Goal: Transaction & Acquisition: Purchase product/service

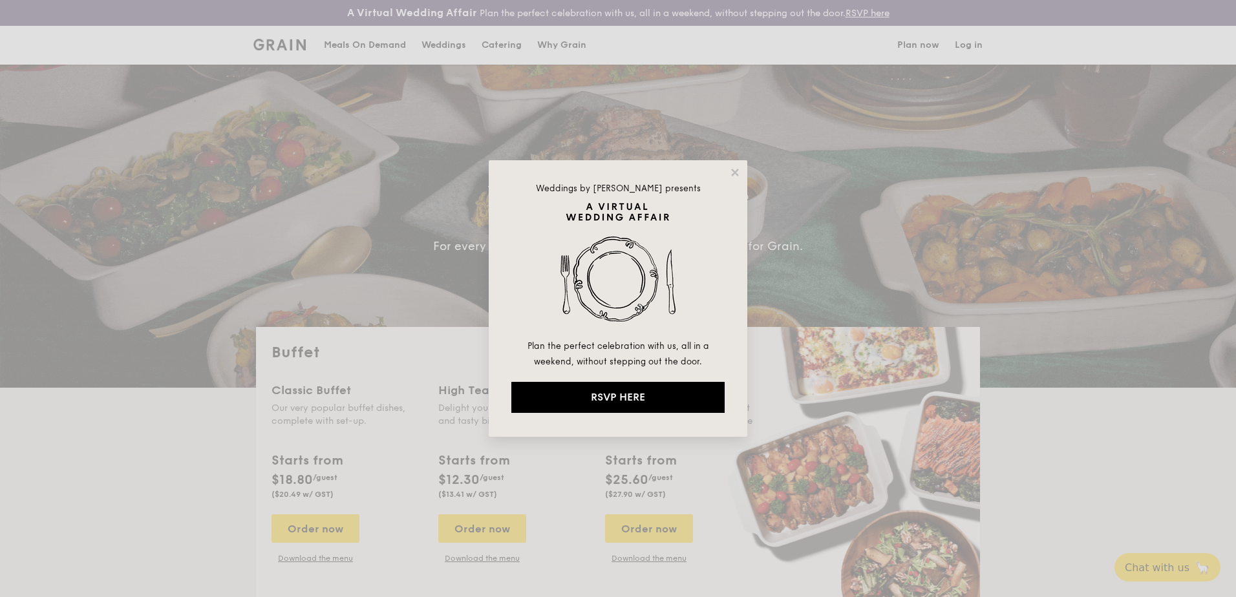
select select
click at [738, 175] on icon at bounding box center [734, 172] width 7 height 7
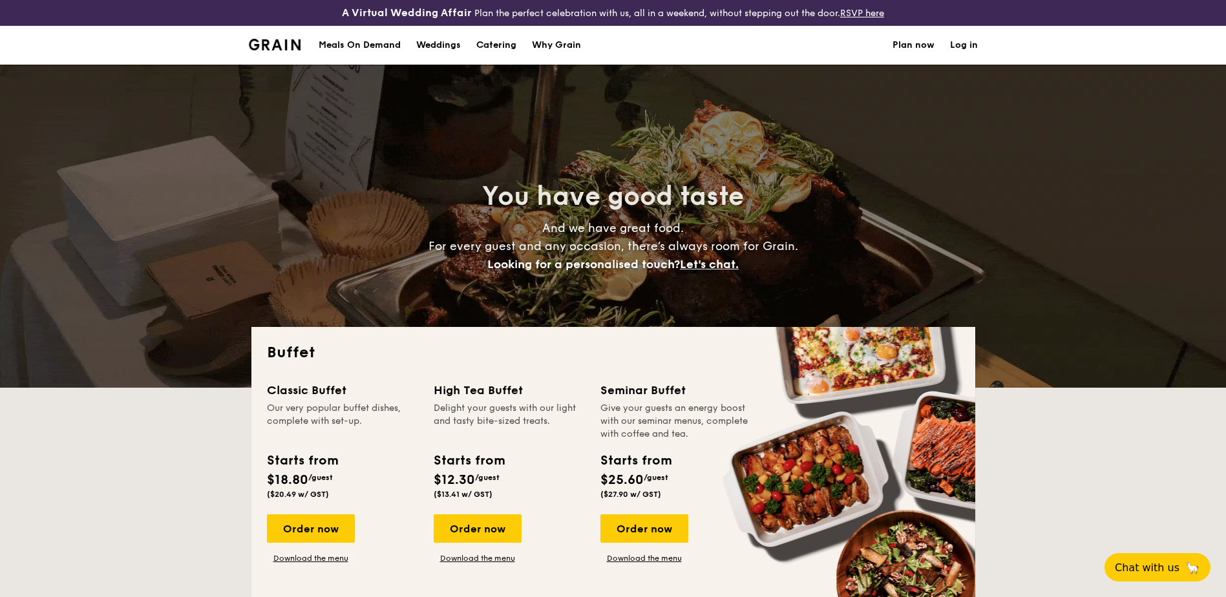
scroll to position [108, 0]
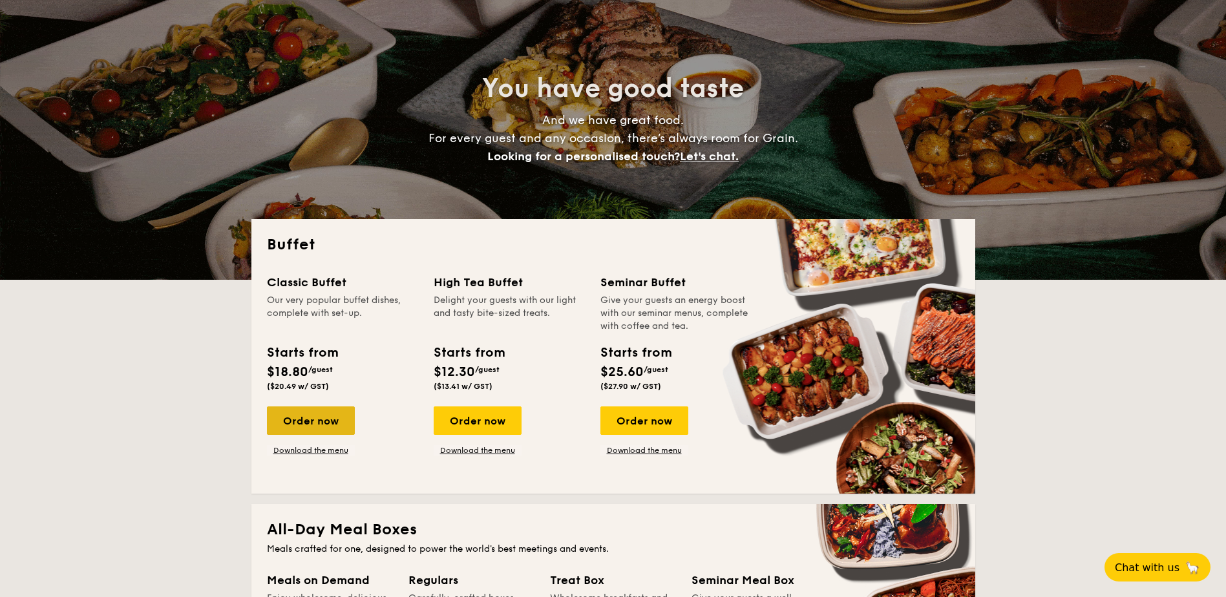
click at [320, 414] on div "Order now" at bounding box center [311, 421] width 88 height 28
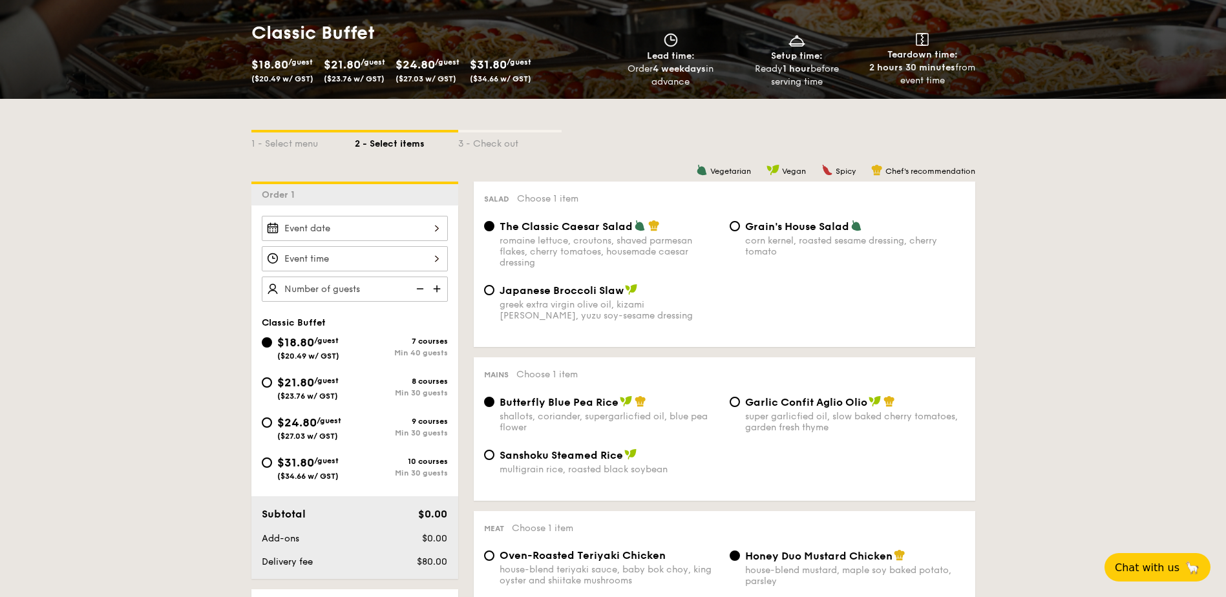
scroll to position [215, 0]
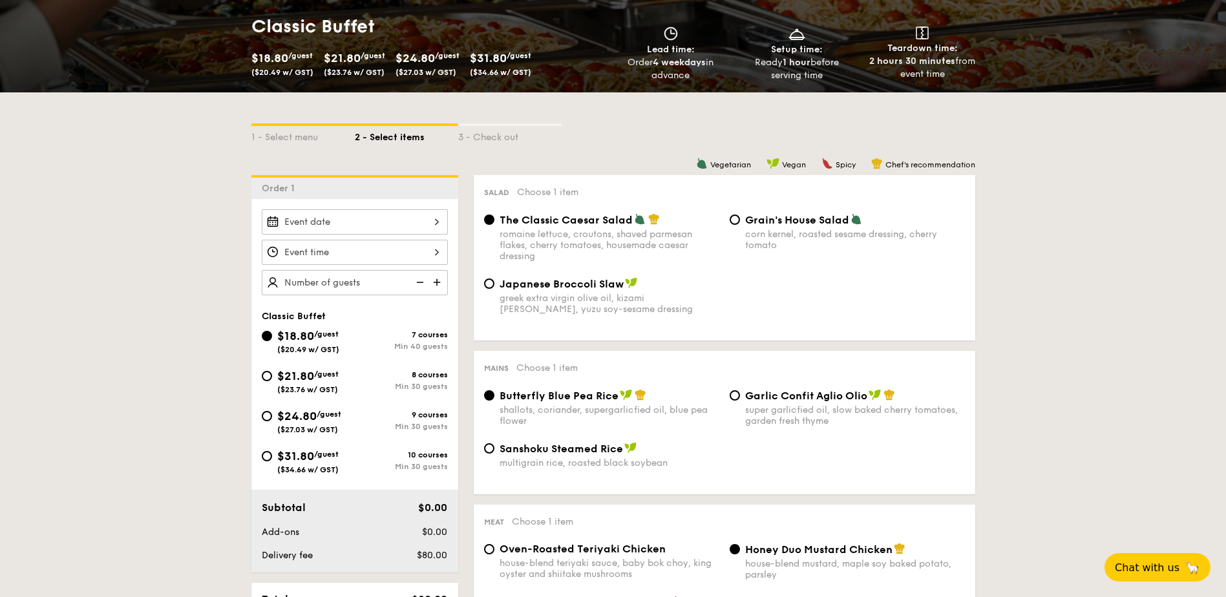
click at [383, 219] on div at bounding box center [355, 221] width 186 height 25
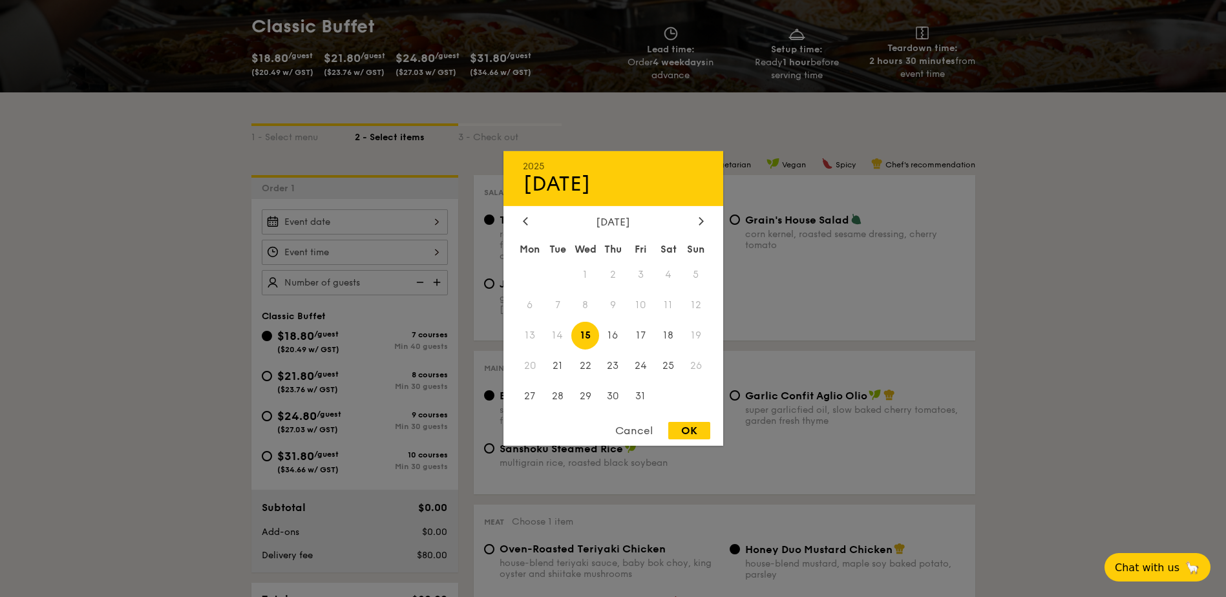
click at [582, 331] on span "15" at bounding box center [585, 336] width 28 height 28
click at [688, 430] on div "OK" at bounding box center [689, 430] width 42 height 17
type input "[DATE]"
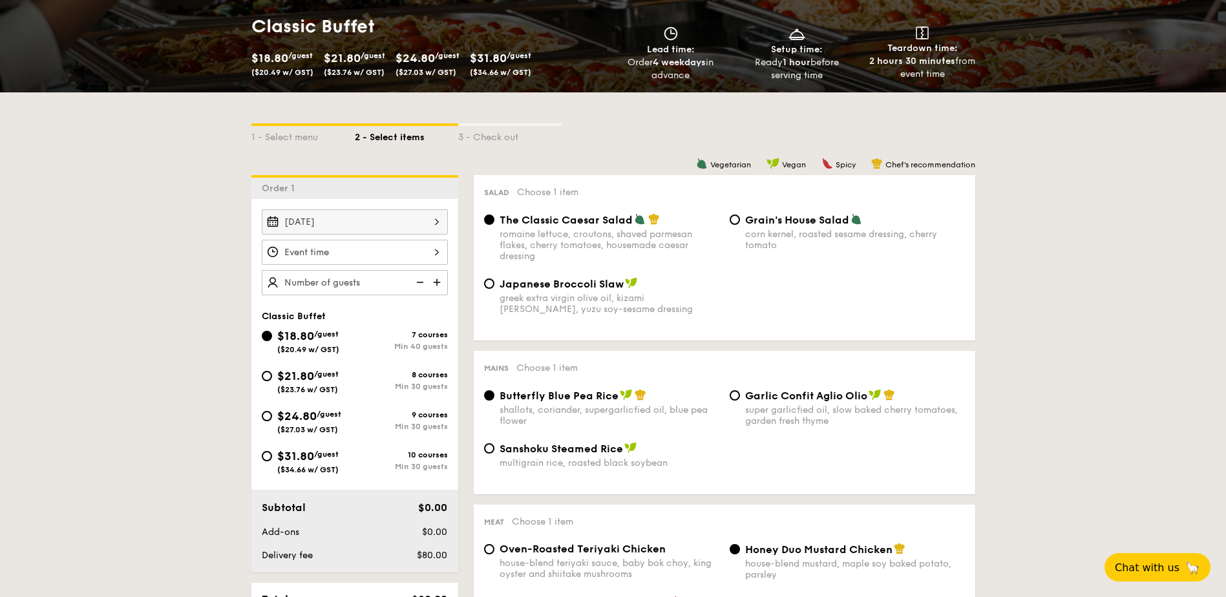
click at [437, 249] on div at bounding box center [355, 252] width 186 height 25
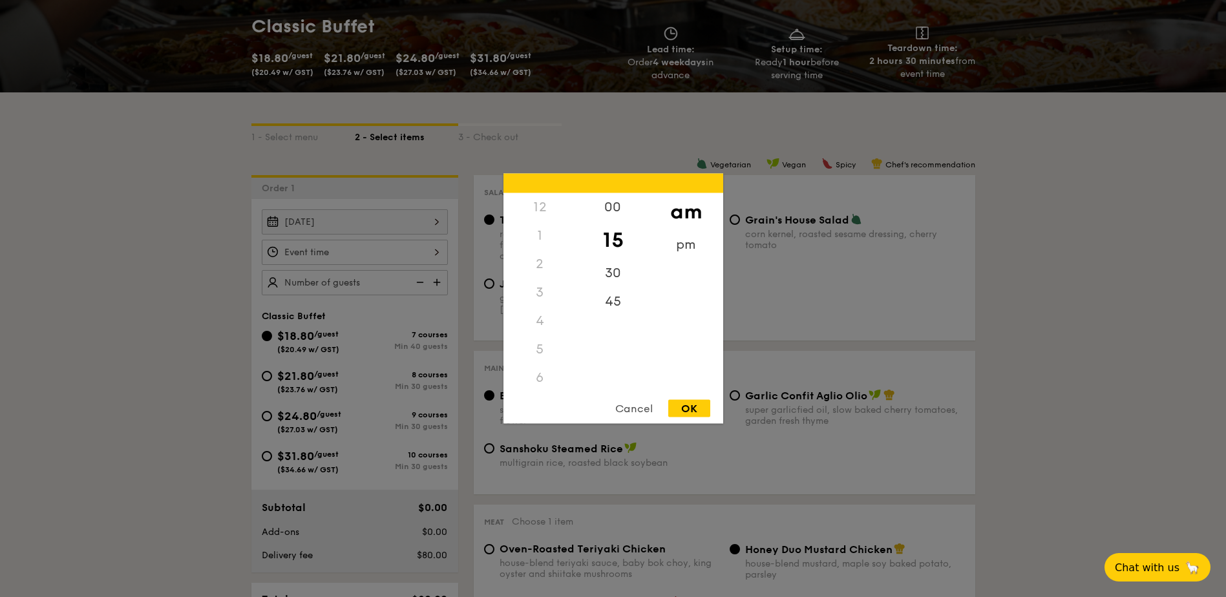
scroll to position [153, 0]
click at [691, 409] on div "OK" at bounding box center [689, 408] width 42 height 17
type input "11:15AM"
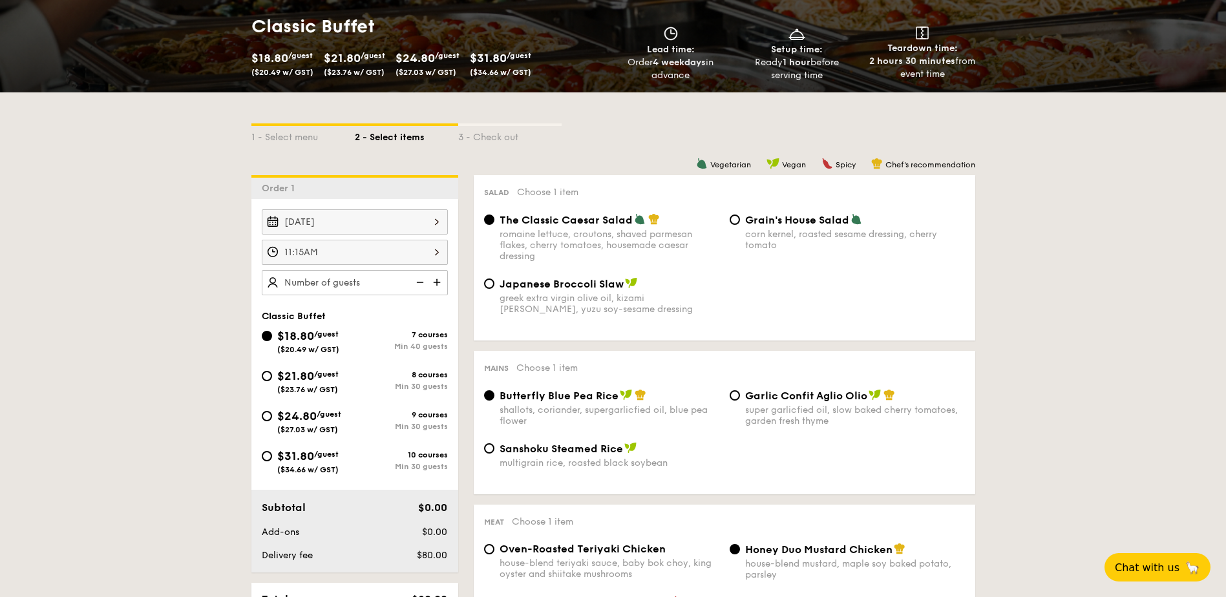
click at [440, 281] on img at bounding box center [438, 282] width 19 height 25
click at [419, 284] on img at bounding box center [418, 282] width 19 height 25
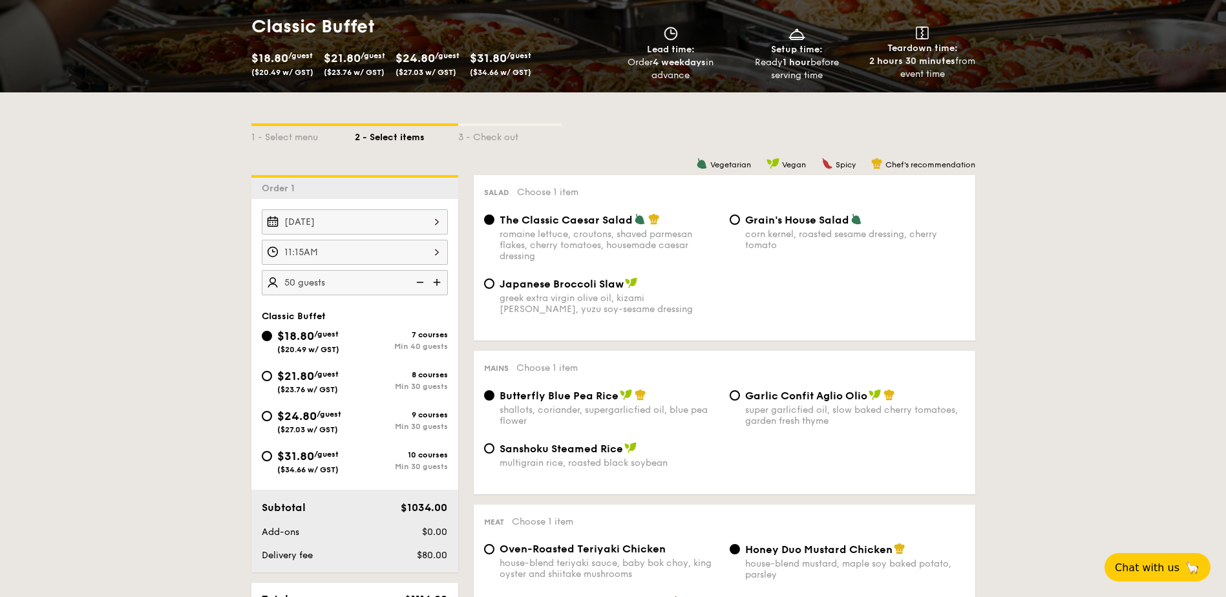
click at [419, 284] on img at bounding box center [418, 282] width 19 height 25
type input "40 guests"
click at [419, 284] on img at bounding box center [418, 282] width 19 height 25
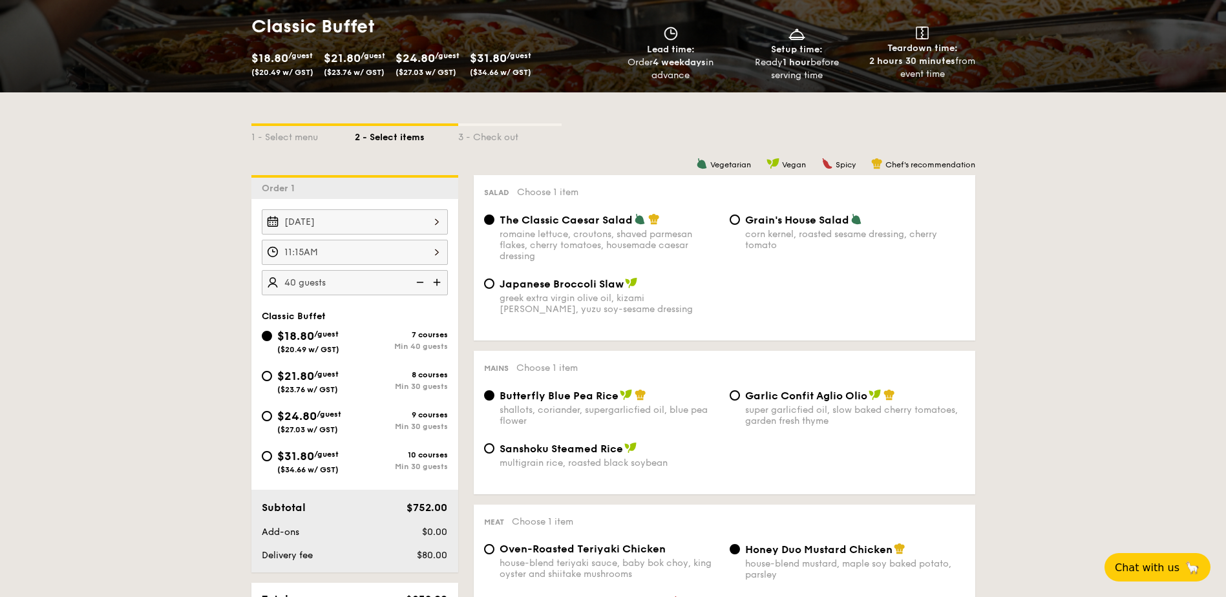
click at [419, 284] on img at bounding box center [418, 282] width 19 height 25
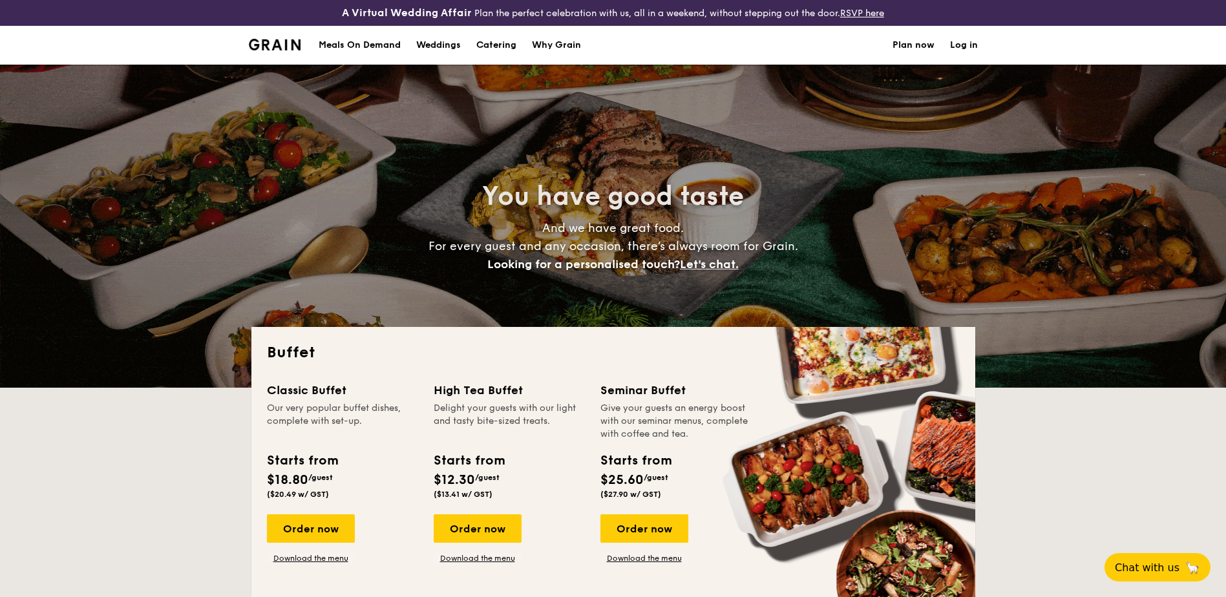
select select
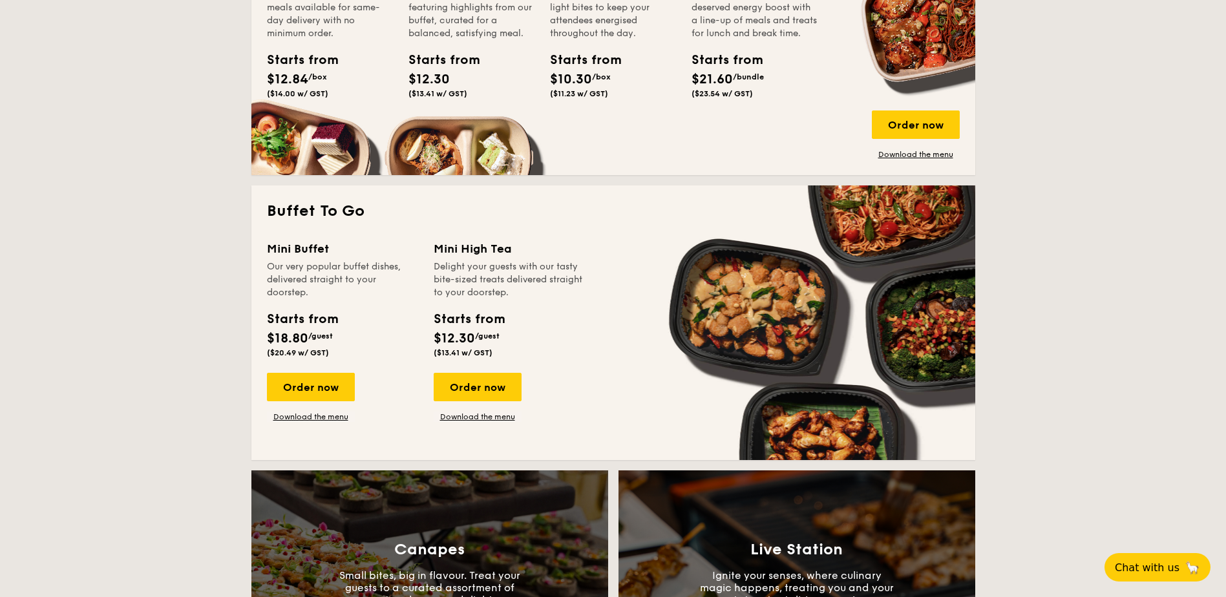
scroll to position [754, 0]
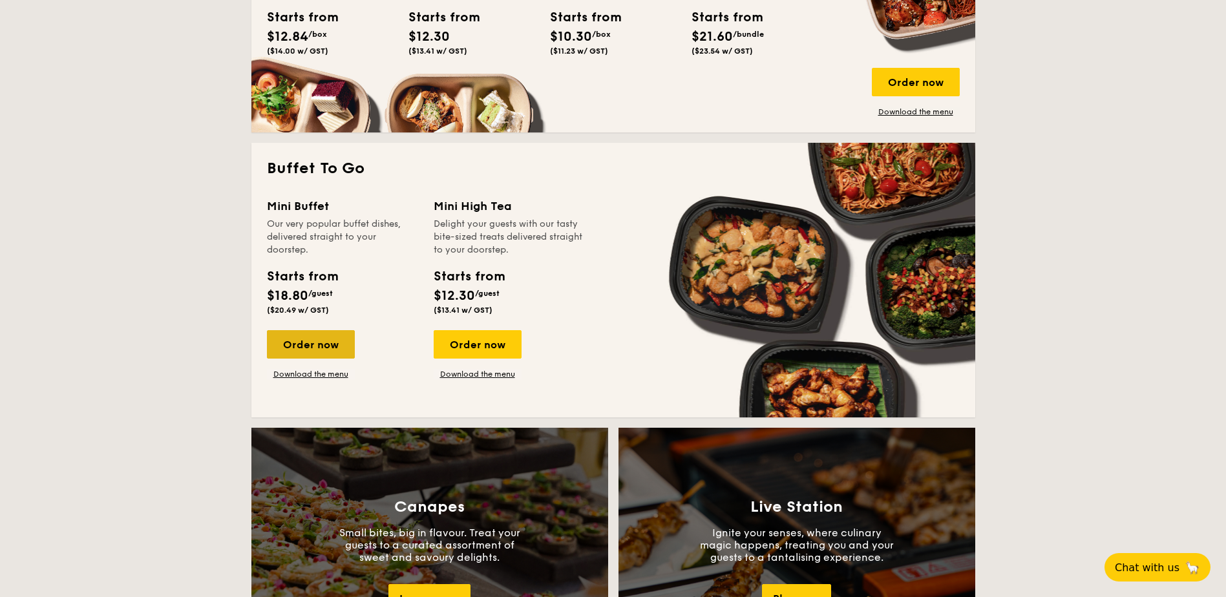
click at [328, 339] on div "Order now" at bounding box center [311, 344] width 88 height 28
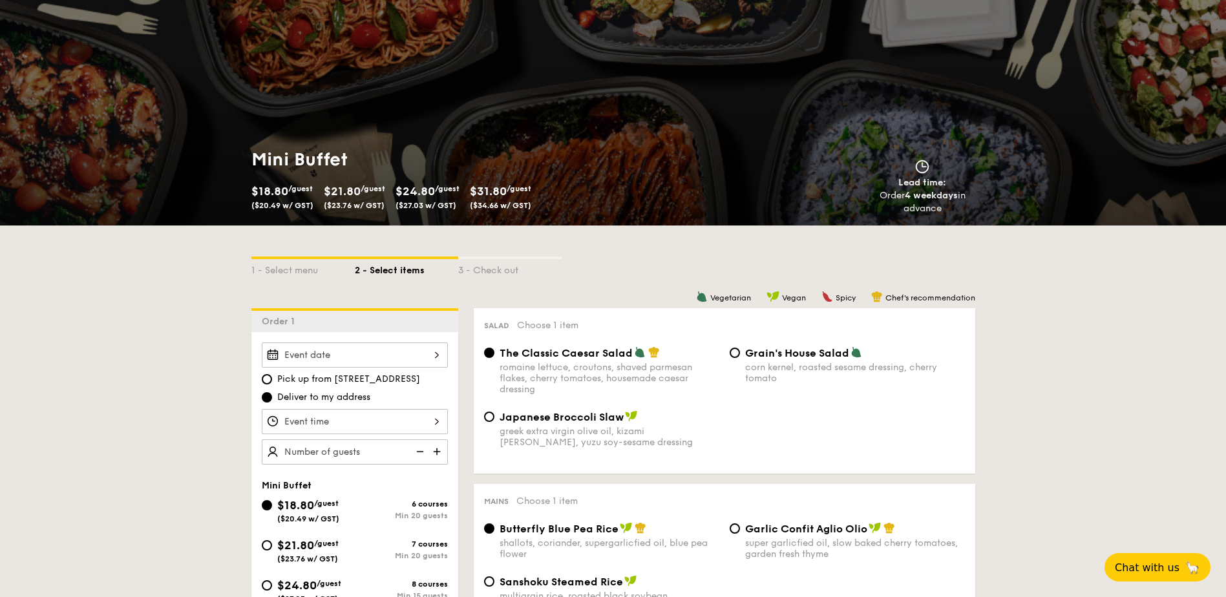
scroll to position [215, 0]
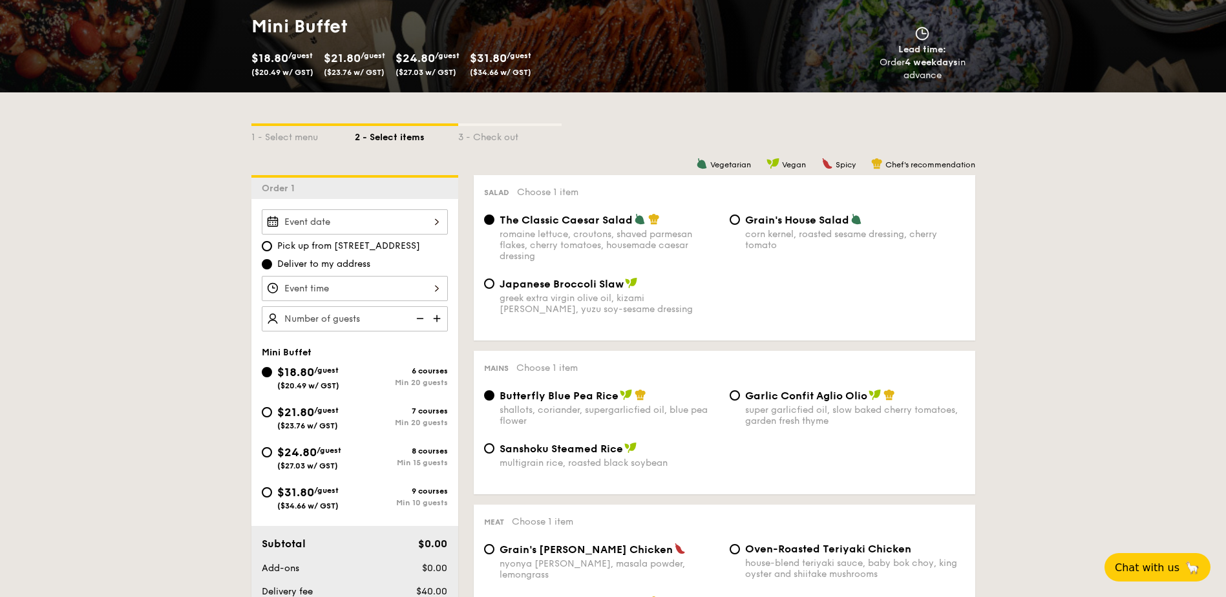
click at [437, 319] on img at bounding box center [438, 318] width 19 height 25
click at [433, 318] on img at bounding box center [438, 318] width 19 height 25
type input "25 guests"
click at [436, 218] on div at bounding box center [355, 221] width 186 height 25
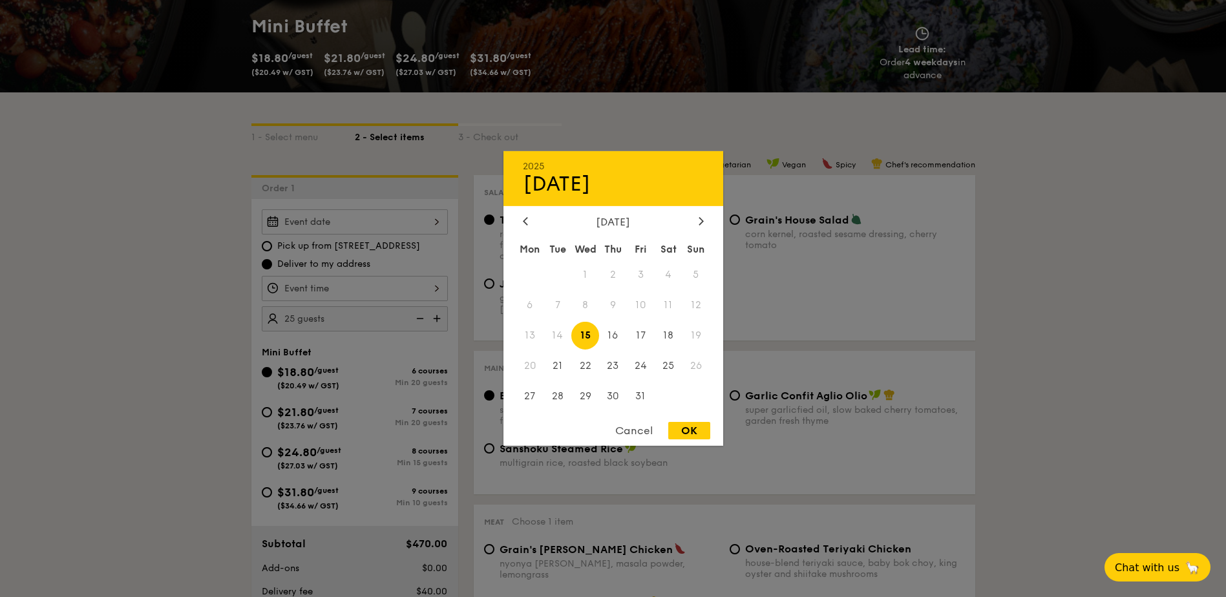
click at [584, 332] on span "15" at bounding box center [585, 336] width 28 height 28
click at [681, 434] on div "OK" at bounding box center [689, 430] width 42 height 17
type input "[DATE]"
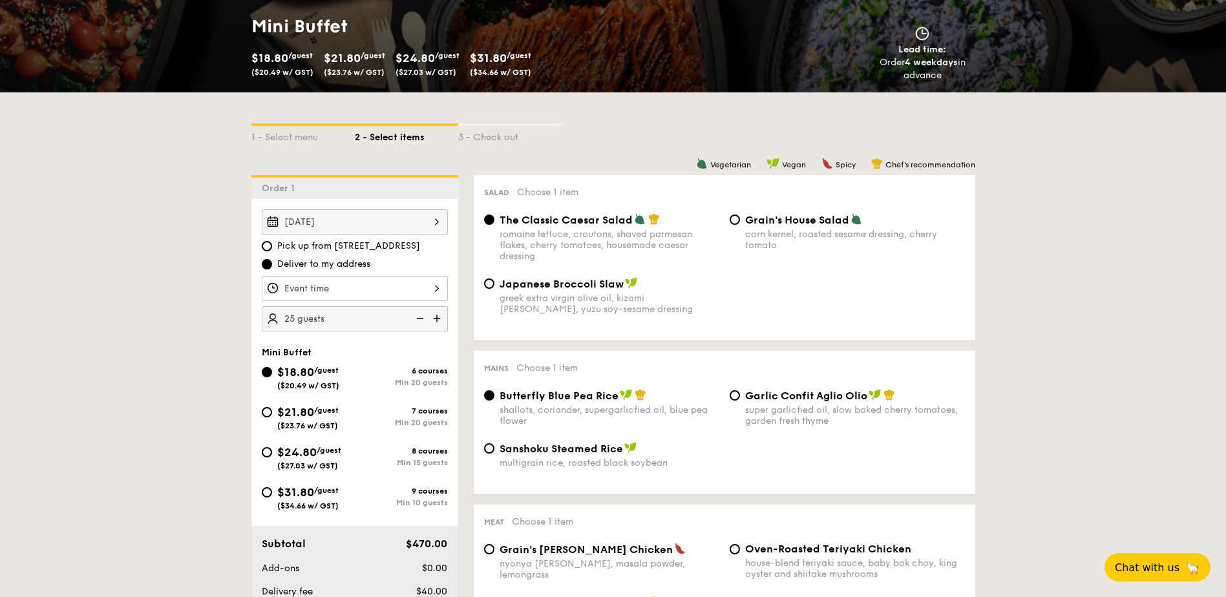
click at [429, 290] on div at bounding box center [355, 288] width 186 height 25
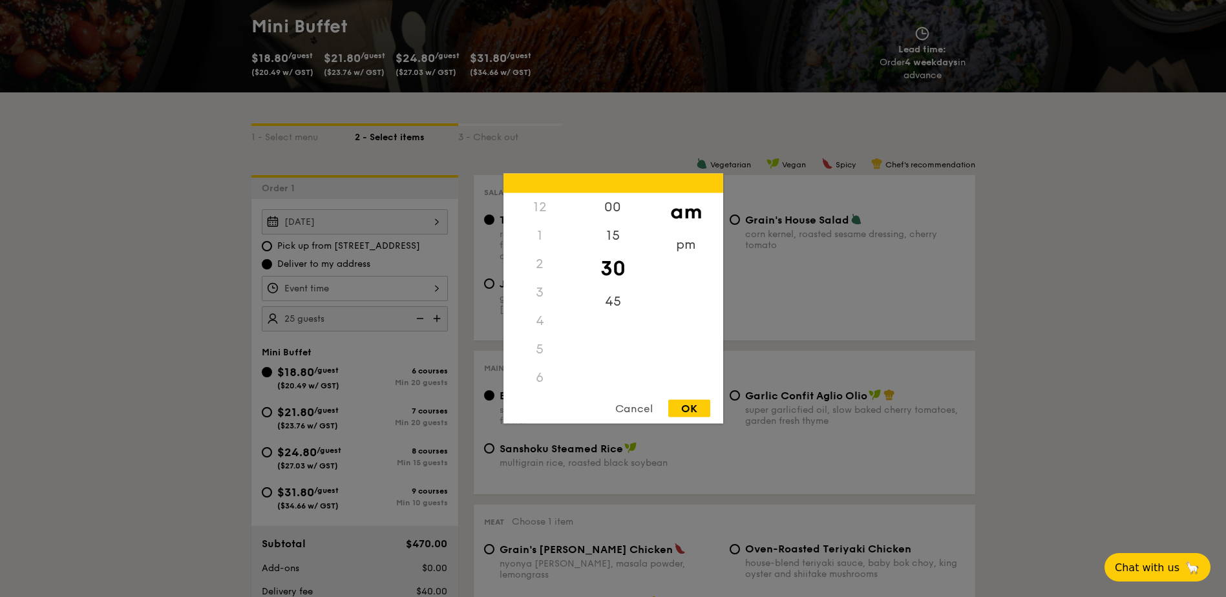
scroll to position [153, 0]
click at [617, 242] on div "15" at bounding box center [613, 240] width 73 height 37
click at [698, 409] on div "OK" at bounding box center [689, 408] width 42 height 17
type input "11:15AM"
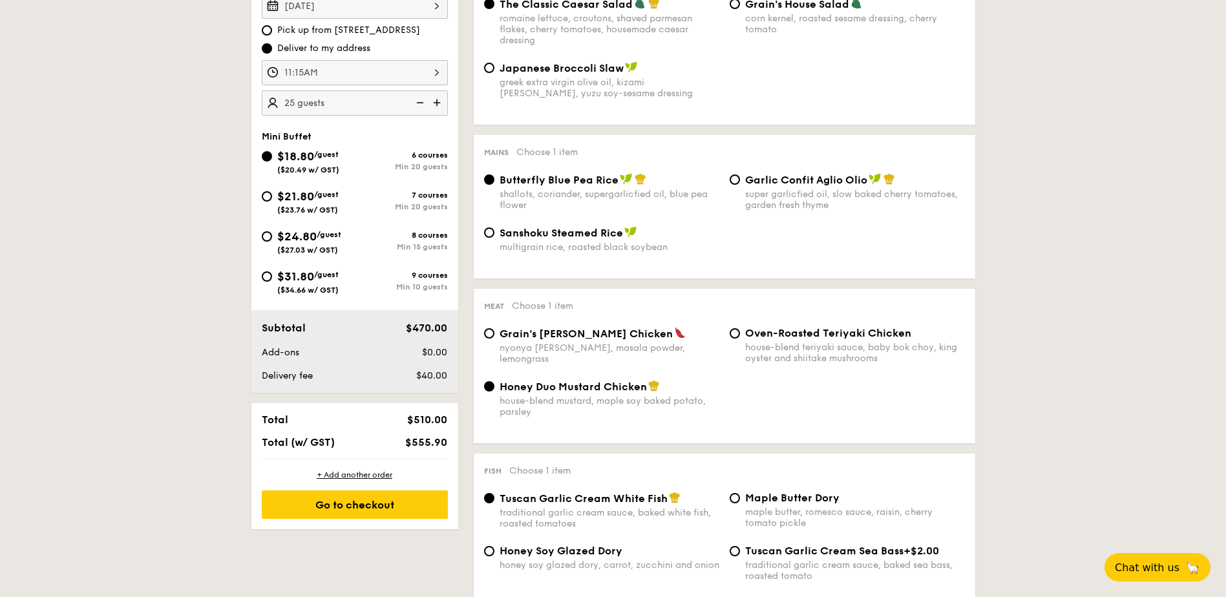
scroll to position [323, 0]
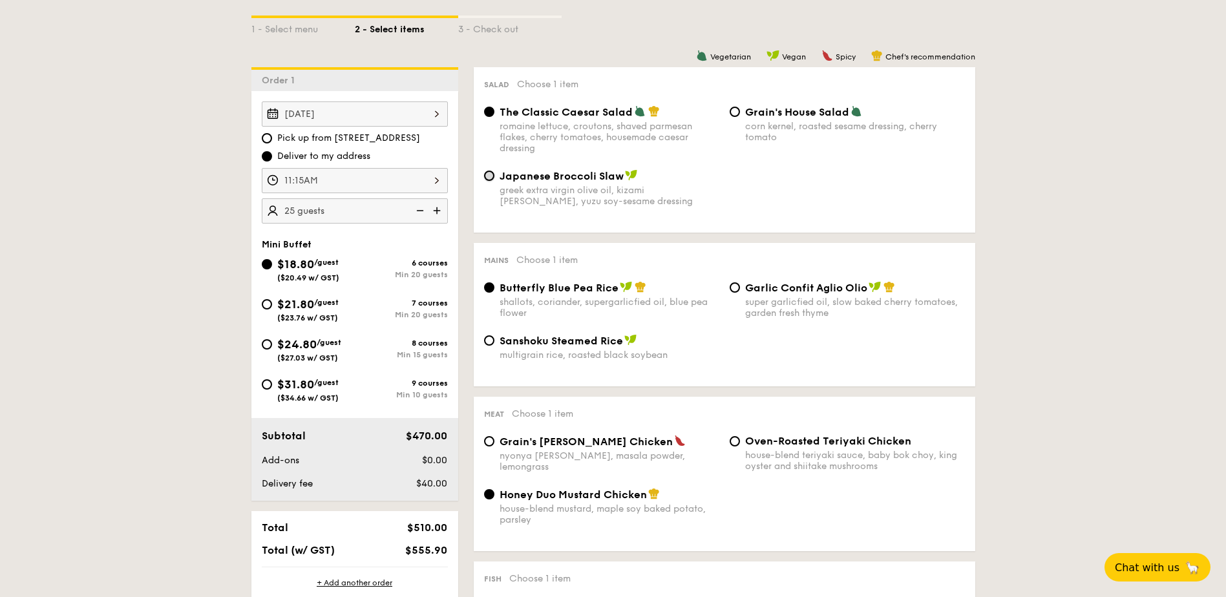
click at [489, 176] on input "Japanese Broccoli Slaw greek extra virgin olive oil, kizami nori, ginger, yuzu …" at bounding box center [489, 176] width 10 height 10
radio input "true"
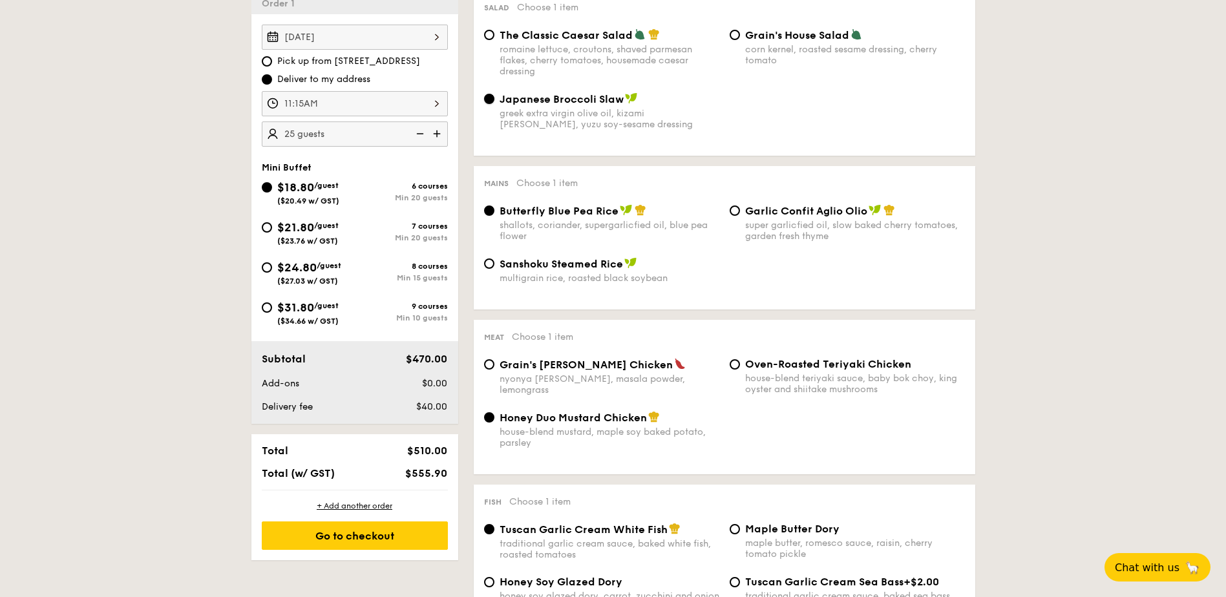
scroll to position [431, 0]
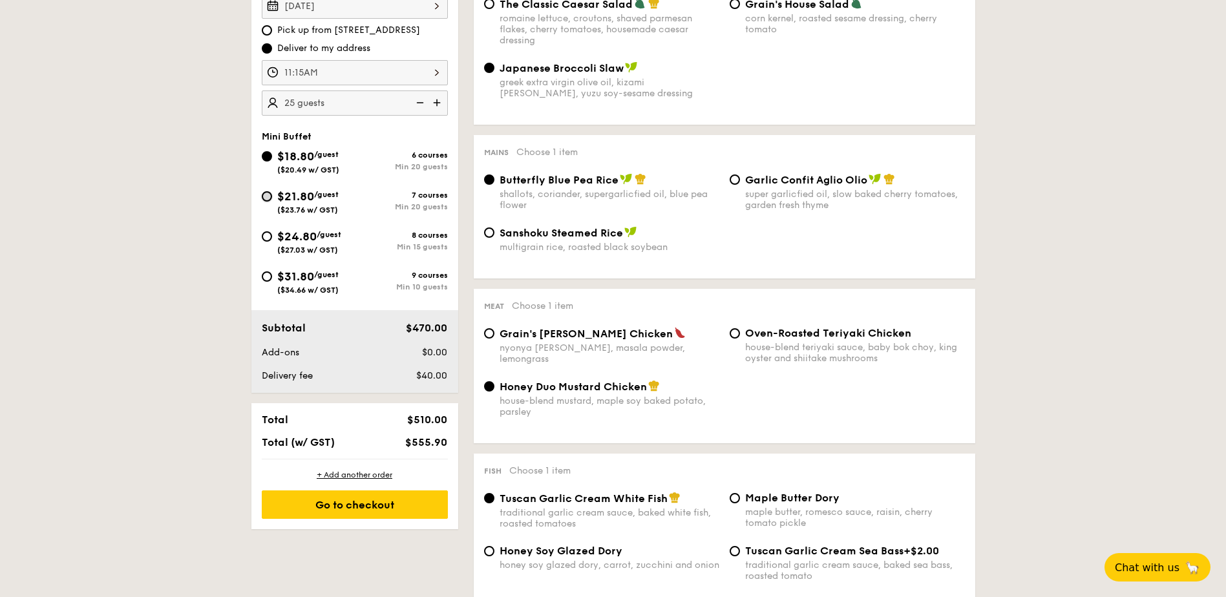
click at [265, 198] on input "$21.80 /guest ($23.76 w/ GST) 7 courses Min 20 guests" at bounding box center [267, 196] width 10 height 10
radio input "true"
radio input "false"
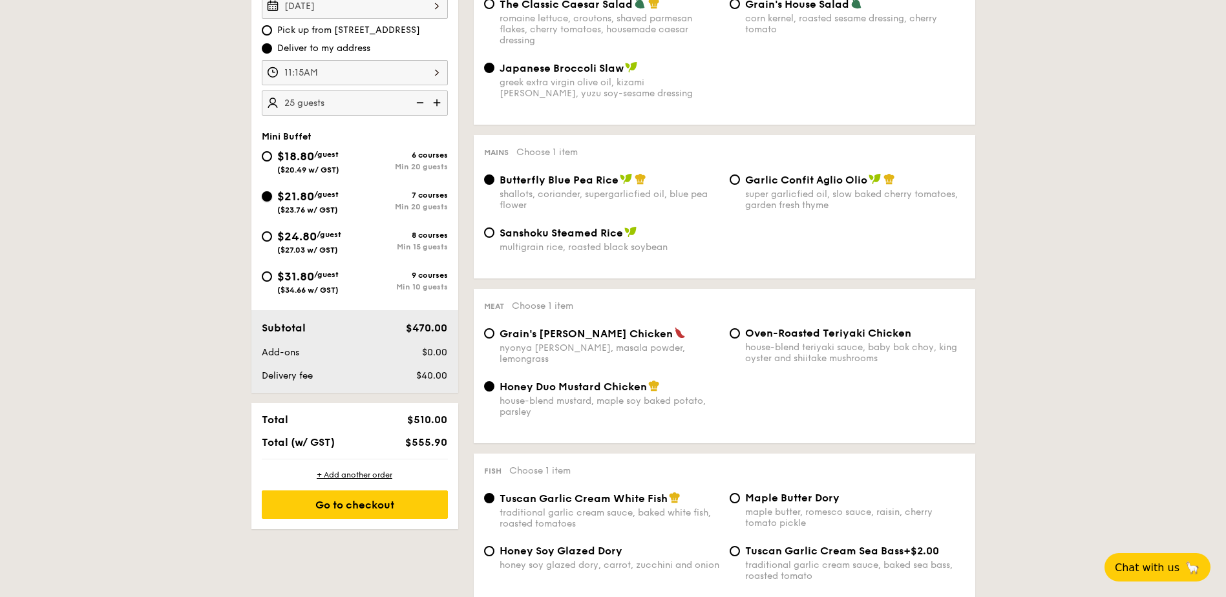
radio input "true"
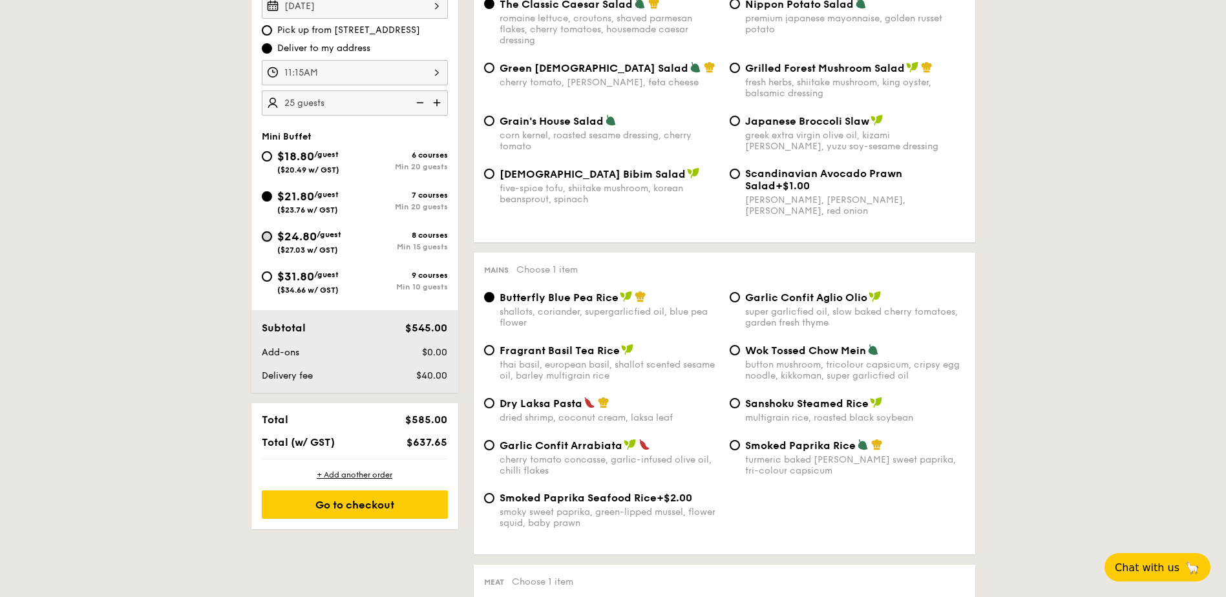
click at [268, 237] on input "$24.80 /guest ($27.03 w/ GST) 8 courses Min 15 guests" at bounding box center [267, 236] width 10 height 10
radio input "true"
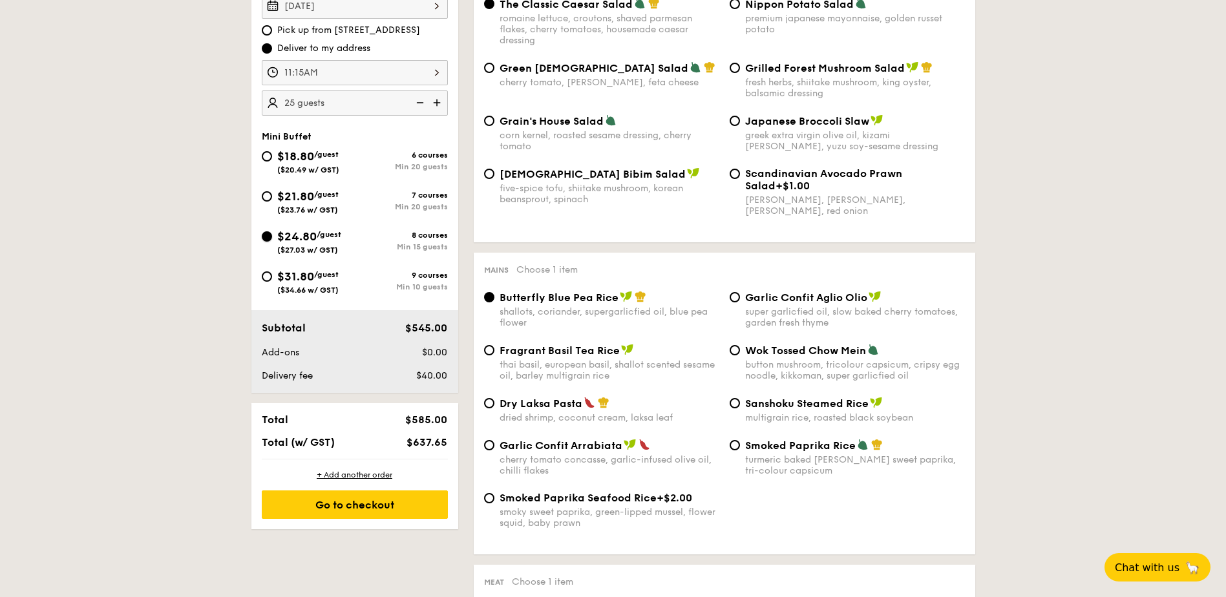
radio input "true"
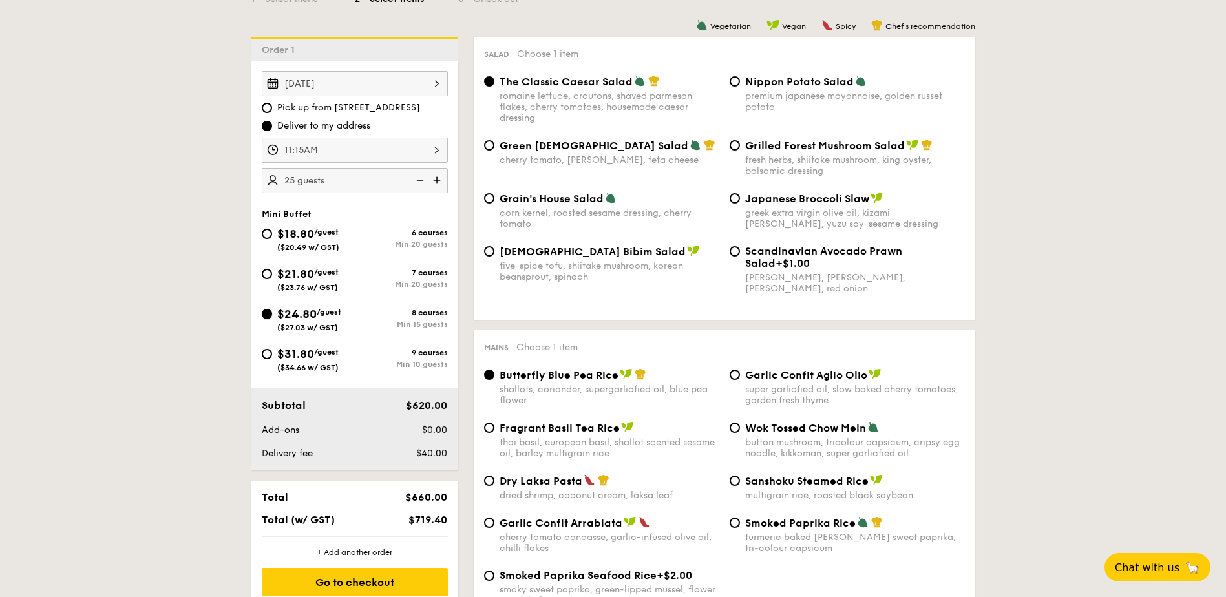
scroll to position [323, 0]
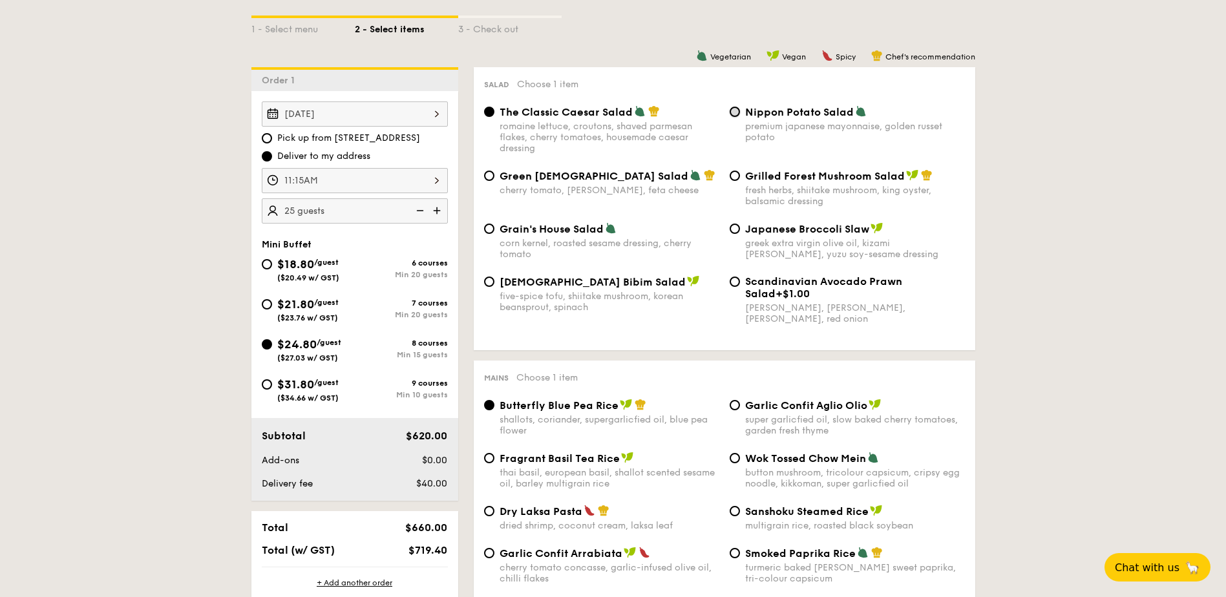
click at [731, 112] on input "Nippon Potato Salad premium japanese mayonnaise, golden russet potato" at bounding box center [735, 112] width 10 height 10
radio input "true"
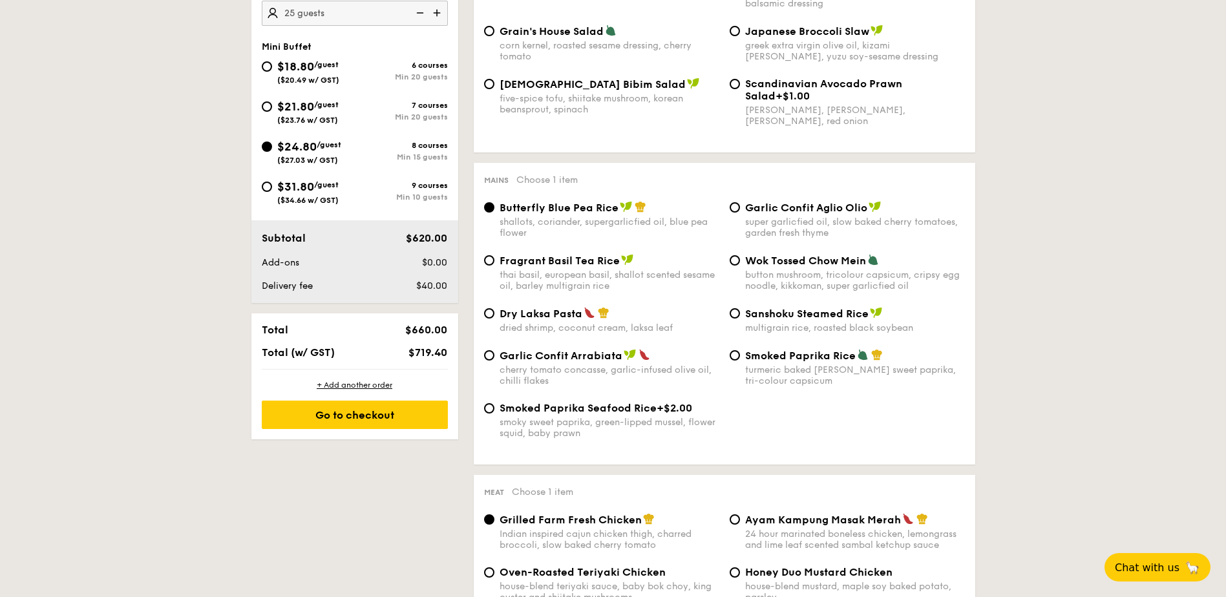
scroll to position [539, 0]
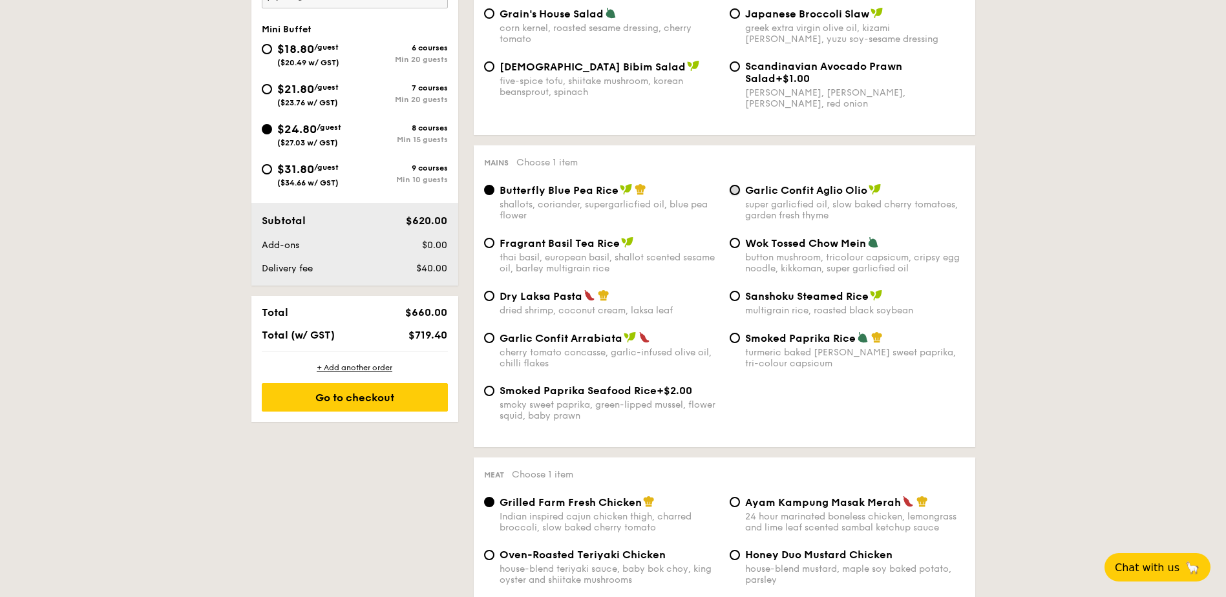
click at [740, 188] on input "Garlic Confit Aglio Olio super garlicfied oil, slow baked cherry tomatoes, gard…" at bounding box center [735, 190] width 10 height 10
radio input "true"
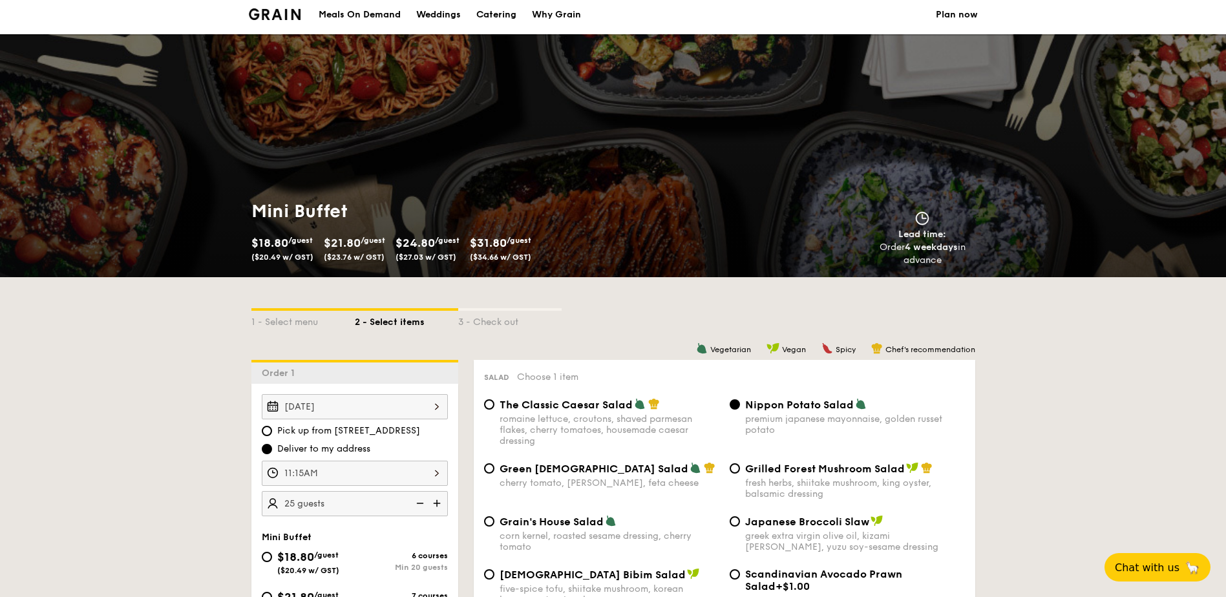
scroll to position [0, 0]
